Goal: Information Seeking & Learning: Learn about a topic

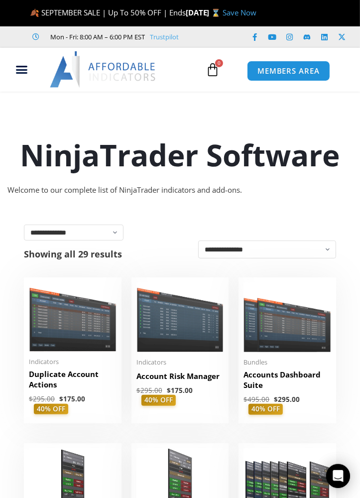
click at [269, 374] on h2 "Accounts Dashboard Suite" at bounding box center [287, 379] width 88 height 21
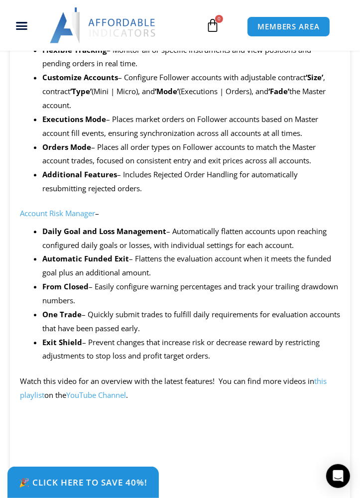
scroll to position [1265, 0]
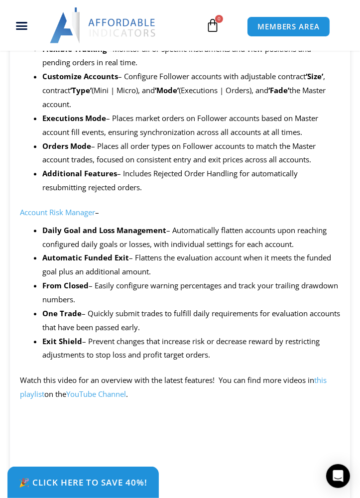
click at [286, 272] on li "Automatic Funded Exit – Flattens the evaluation account when it meets the funde…" at bounding box center [191, 265] width 298 height 28
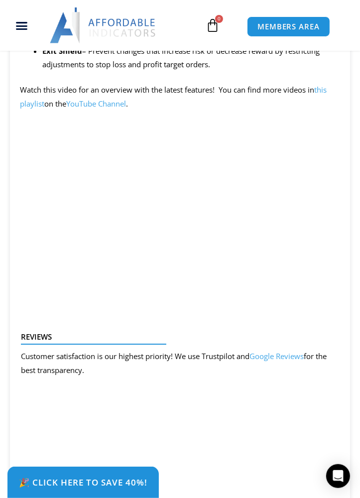
scroll to position [1548, 0]
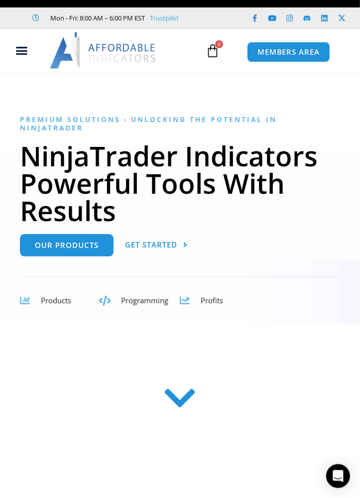
scroll to position [42, 0]
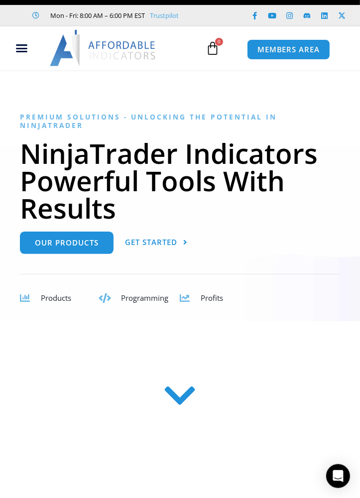
click at [24, 293] on icon at bounding box center [25, 298] width 10 height 10
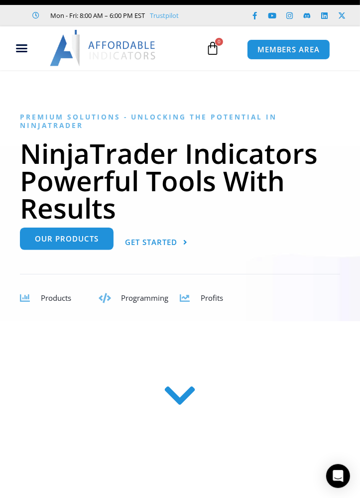
click at [35, 238] on span "Our Products" at bounding box center [67, 238] width 64 height 7
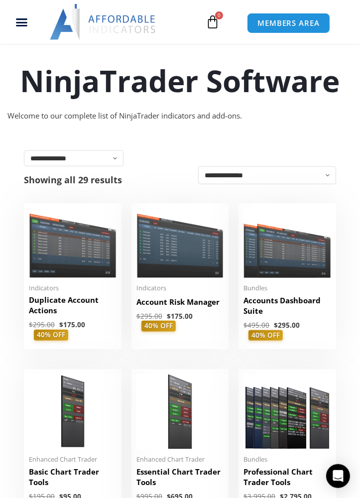
click at [40, 309] on h2 "Duplicate Account Actions" at bounding box center [73, 305] width 88 height 21
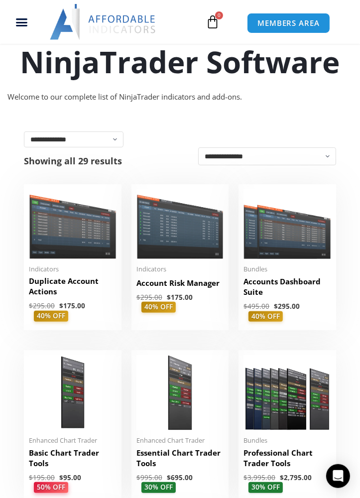
scroll to position [133, 0]
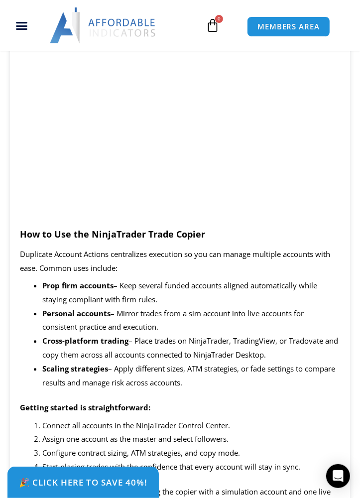
scroll to position [1374, 0]
